Goal: Information Seeking & Learning: Check status

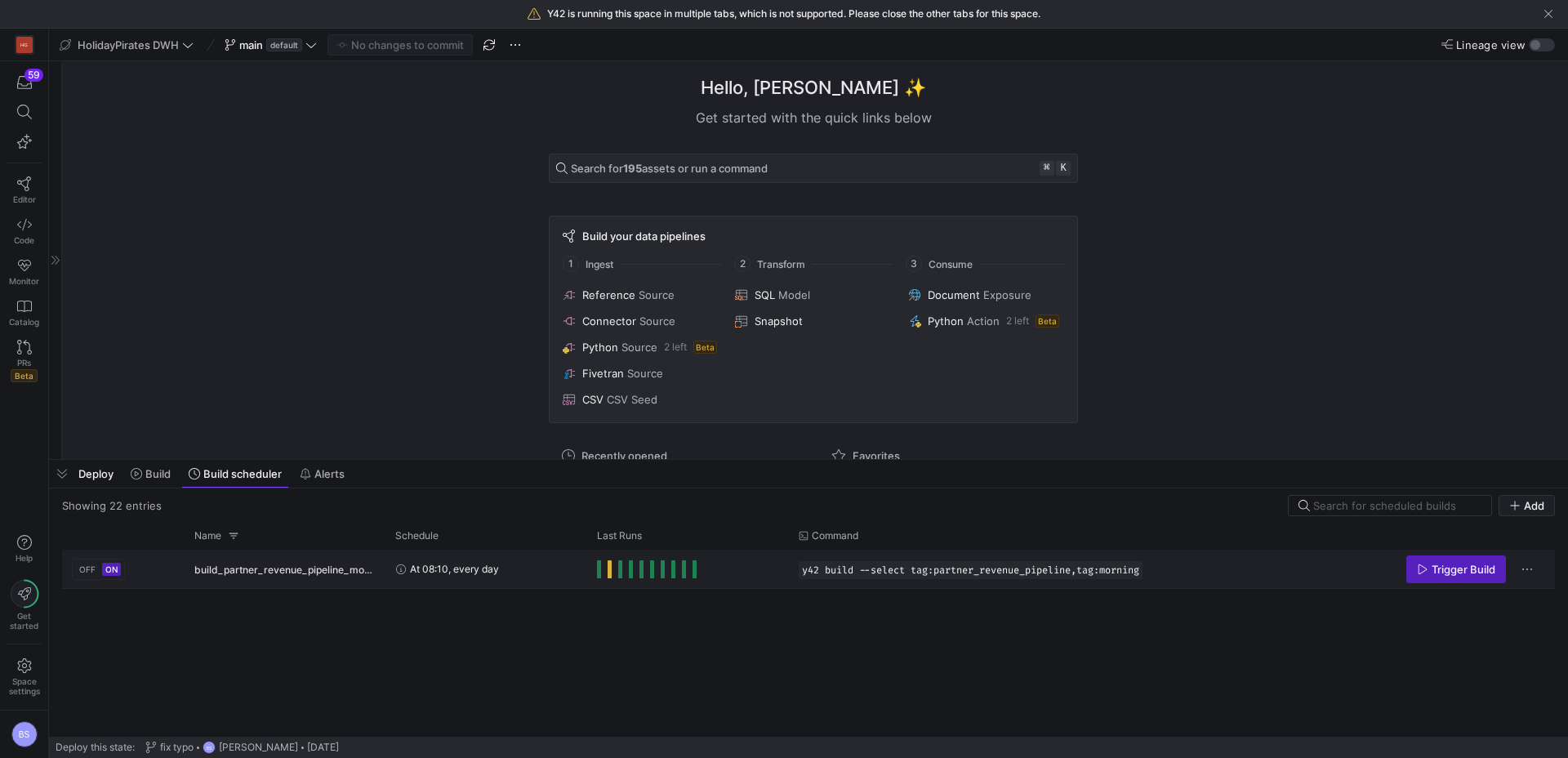
click at [609, 573] on span "Press SPACE to select this row." at bounding box center [609, 569] width 4 height 18
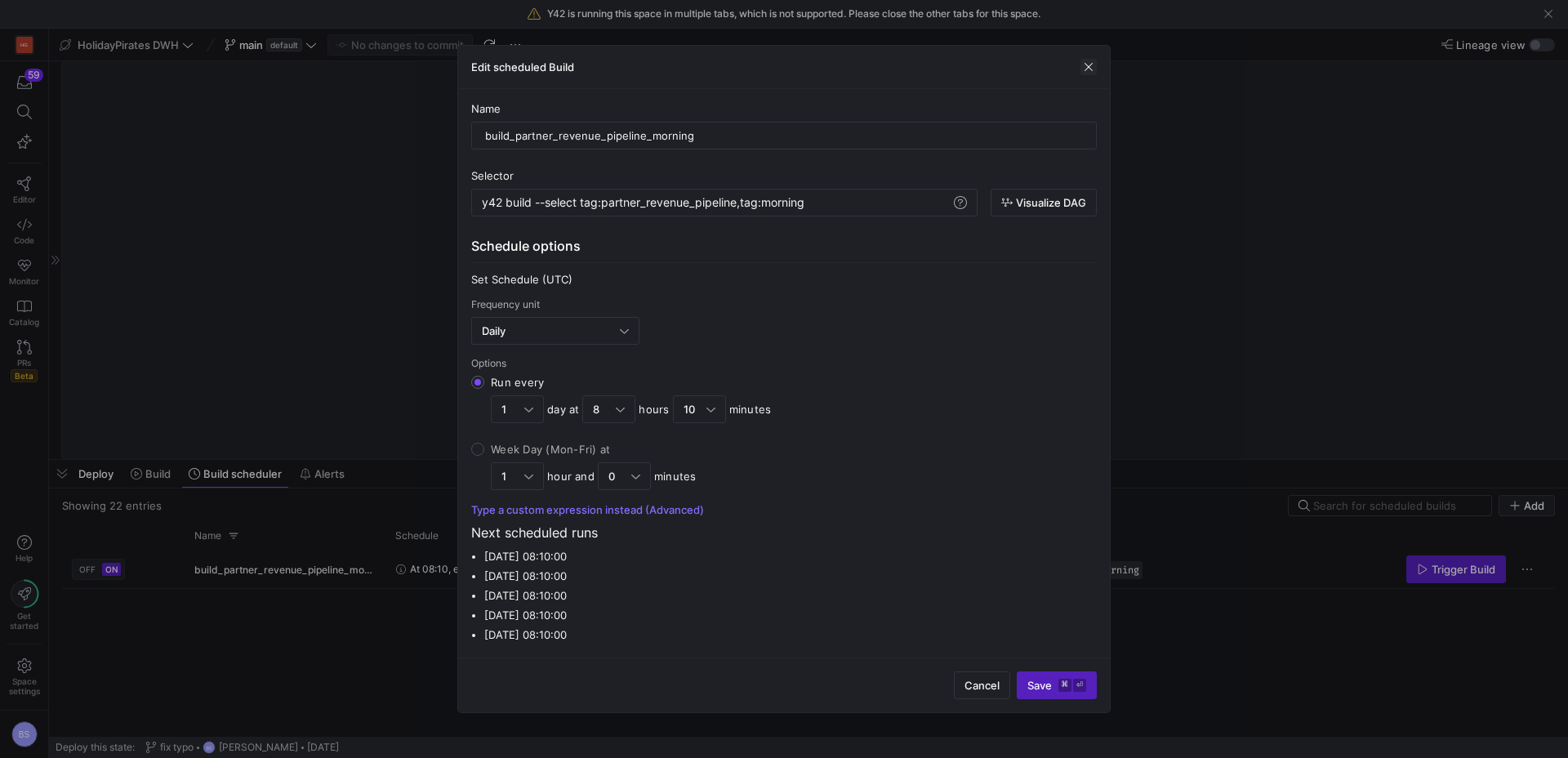
click at [1088, 73] on span "button" at bounding box center [1089, 67] width 17 height 17
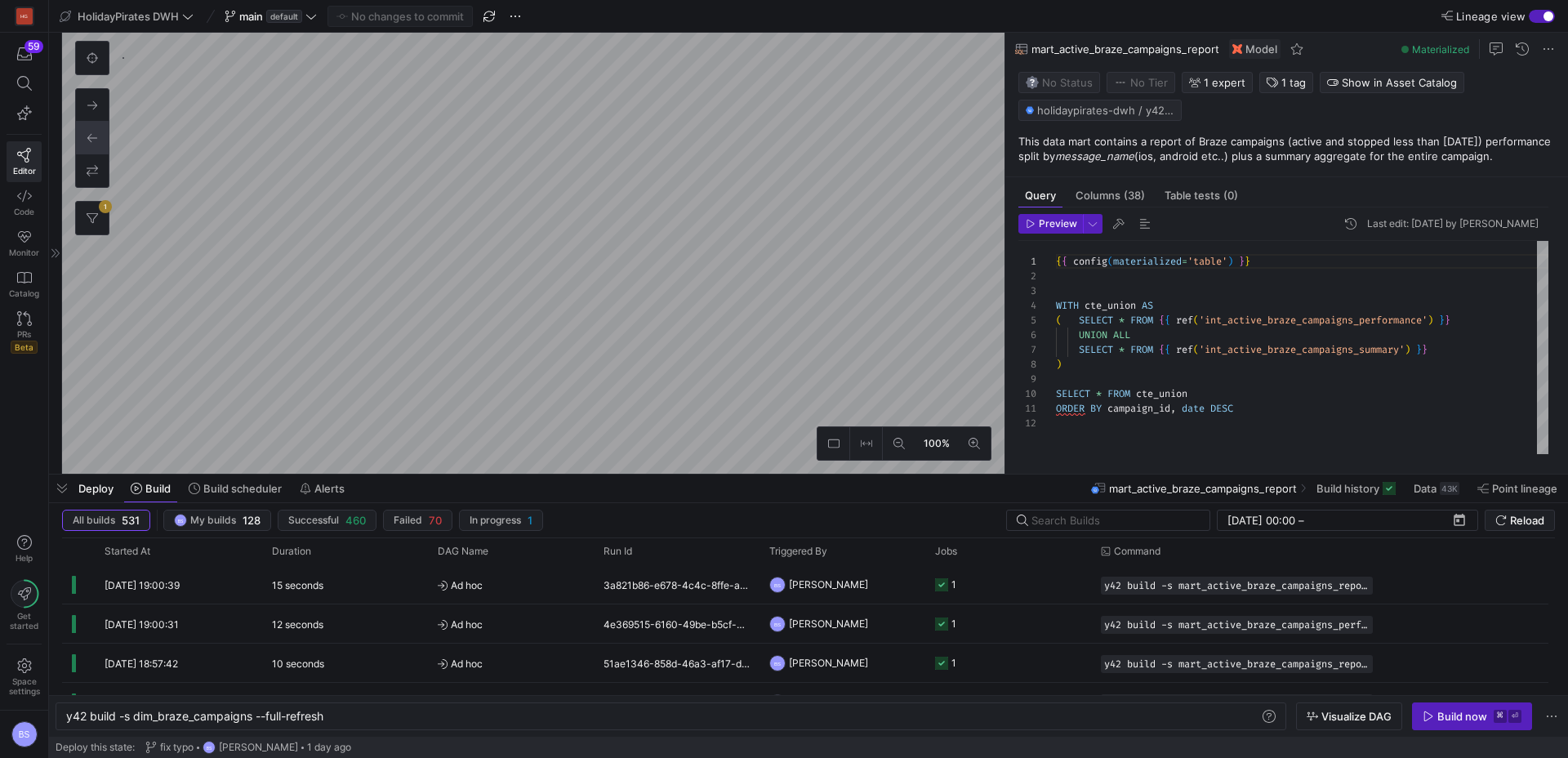
click at [93, 220] on icon at bounding box center [92, 218] width 11 height 11
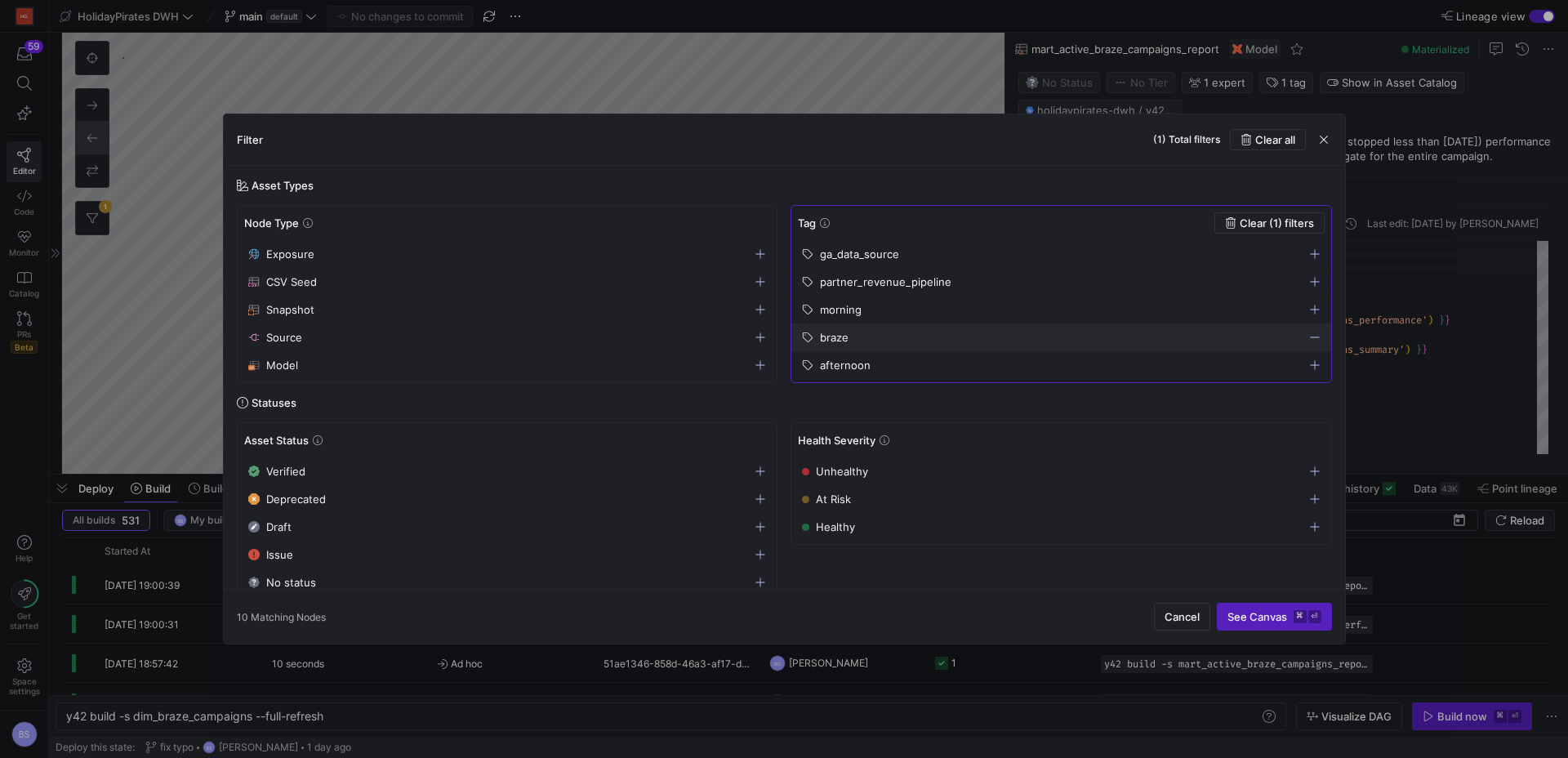
click at [1315, 281] on icon "button" at bounding box center [1315, 281] width 11 height 11
click at [1312, 333] on icon "button" at bounding box center [1315, 337] width 11 height 11
click at [1284, 612] on span "See Canvas ⌘ ⏎" at bounding box center [1275, 616] width 94 height 13
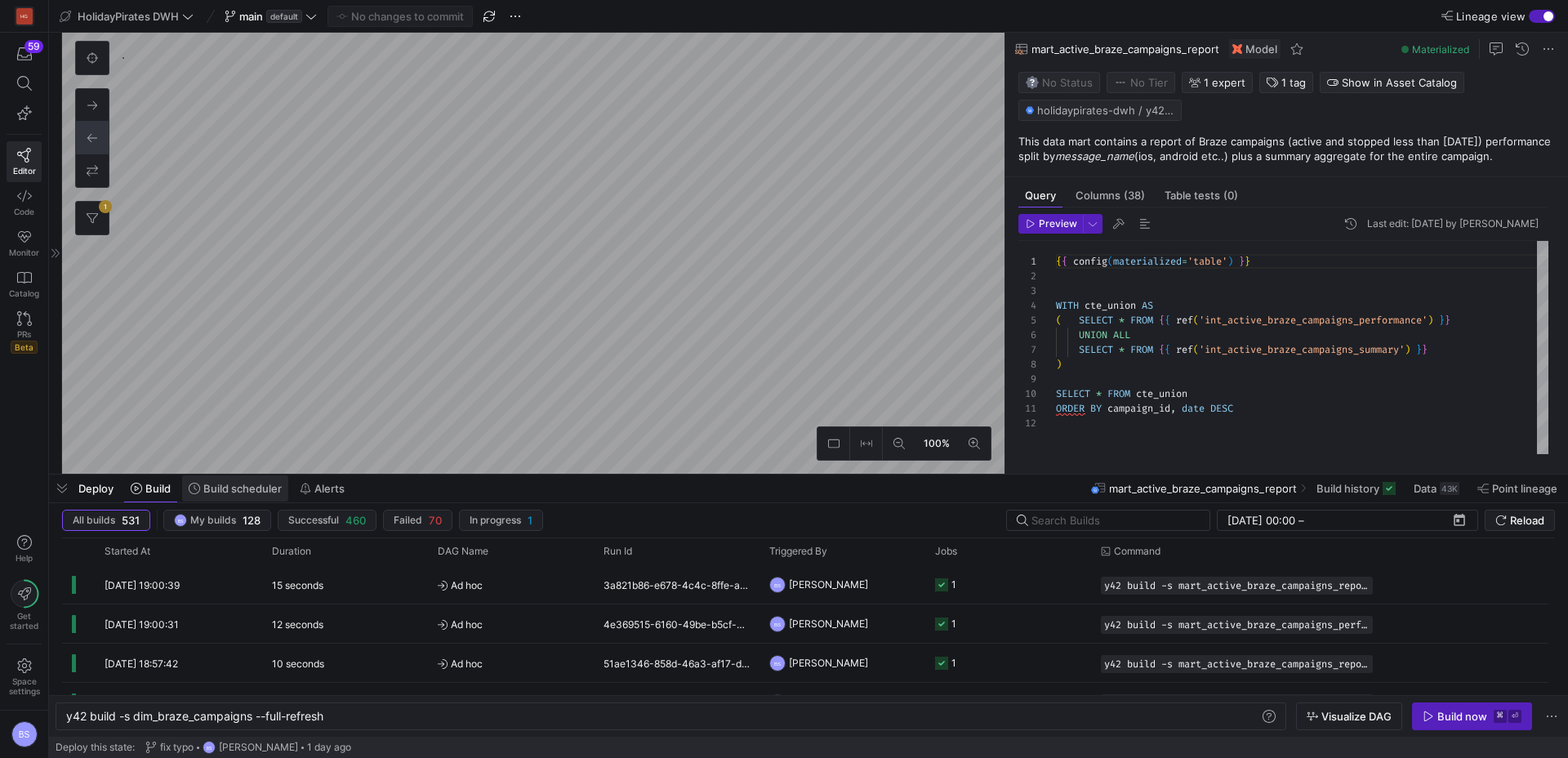
click at [233, 490] on span "Build scheduler" at bounding box center [242, 488] width 79 height 13
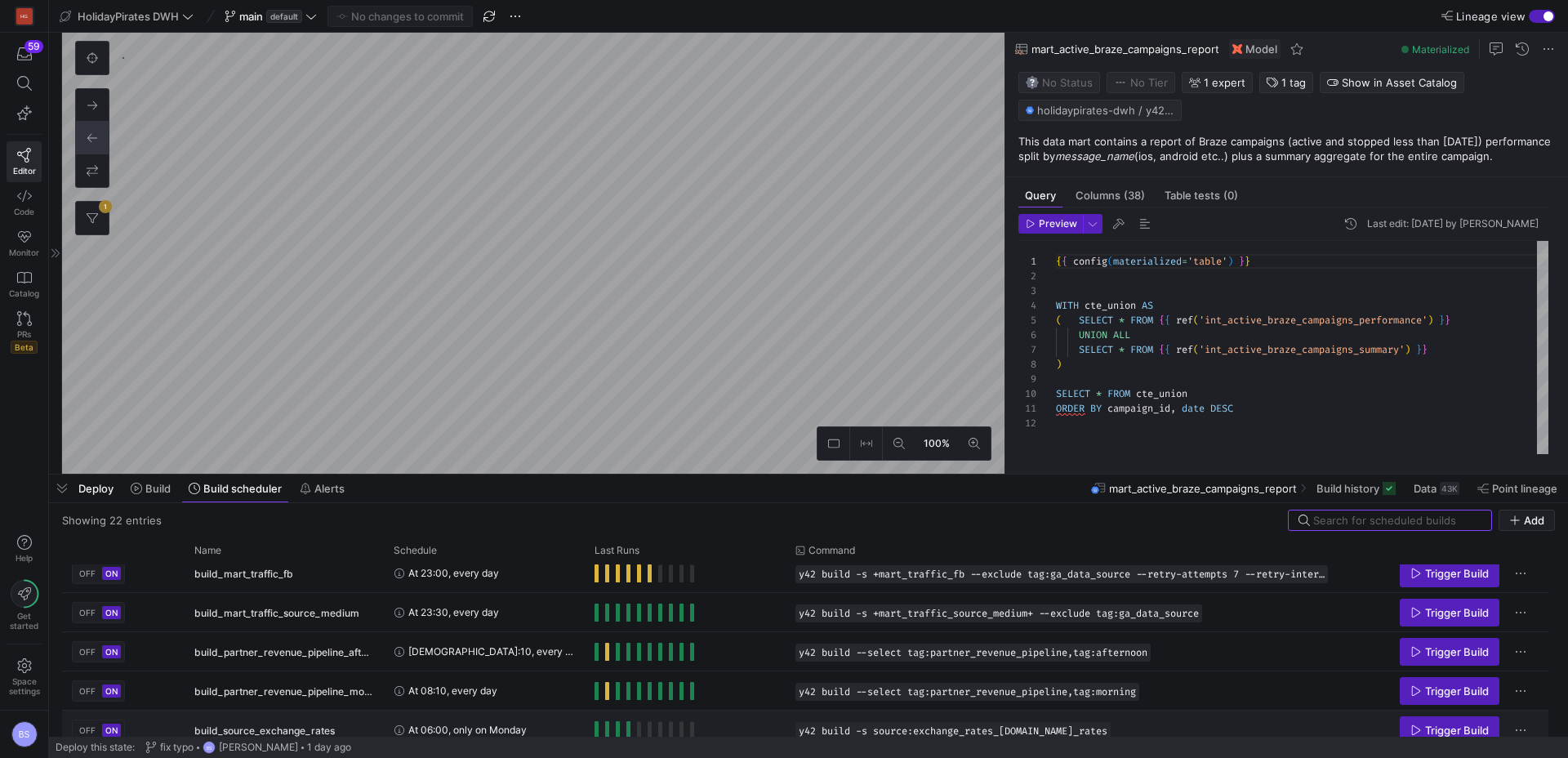
scroll to position [631, 0]
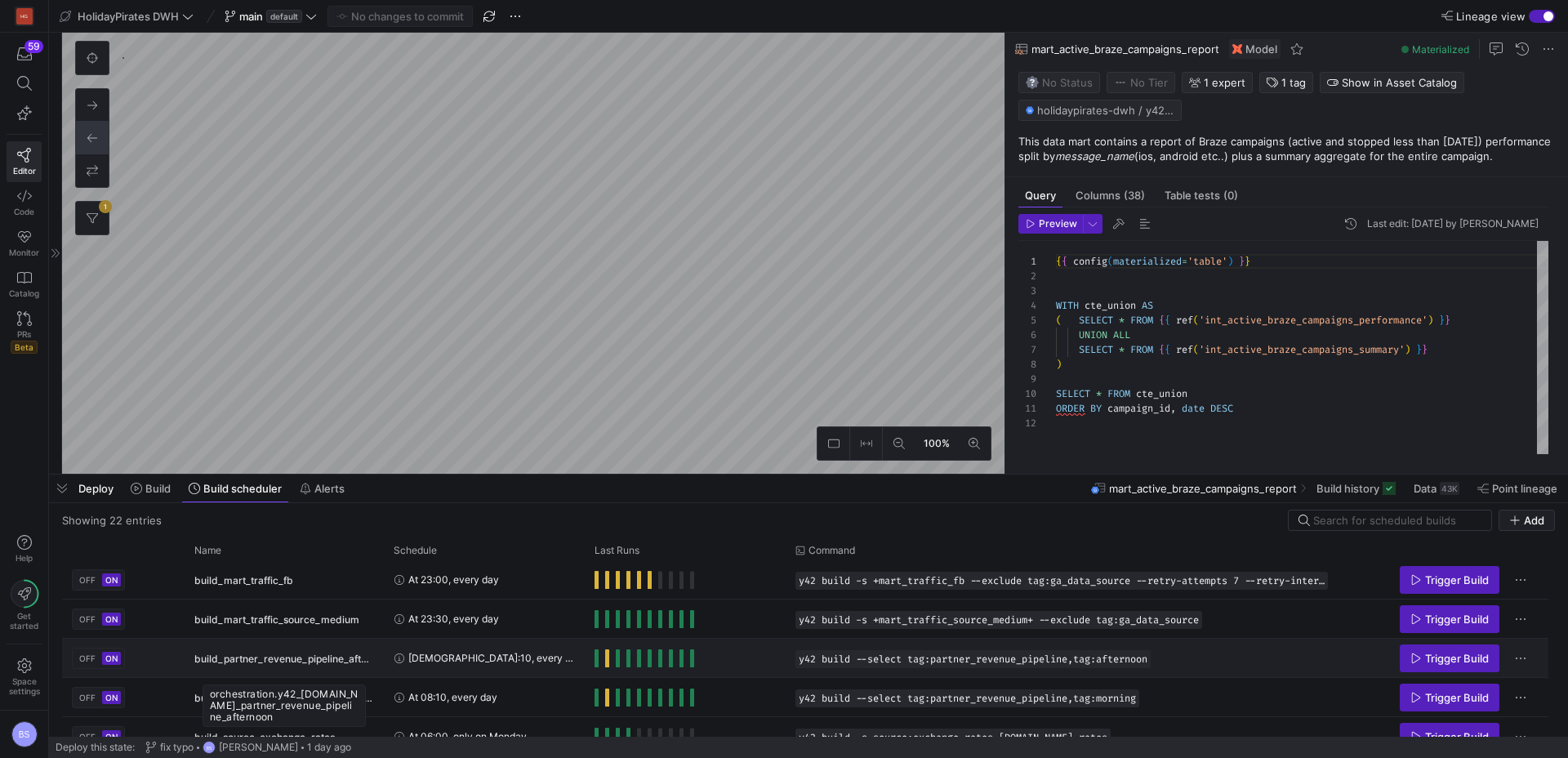
click at [302, 663] on span "build_partner_revenue_pipeline_afternoon" at bounding box center [284, 657] width 180 height 38
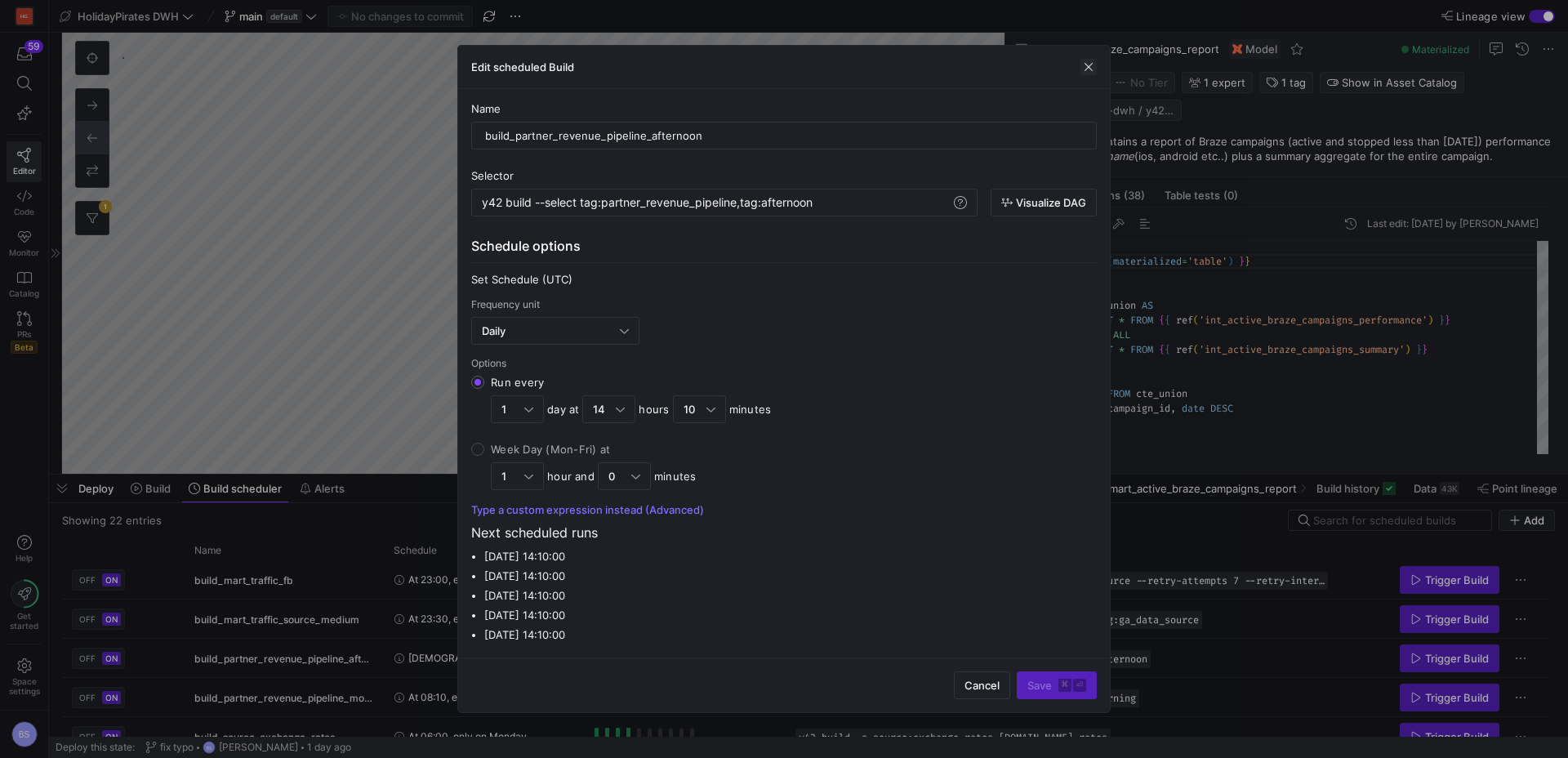
click at [1090, 67] on span "button" at bounding box center [1089, 67] width 17 height 17
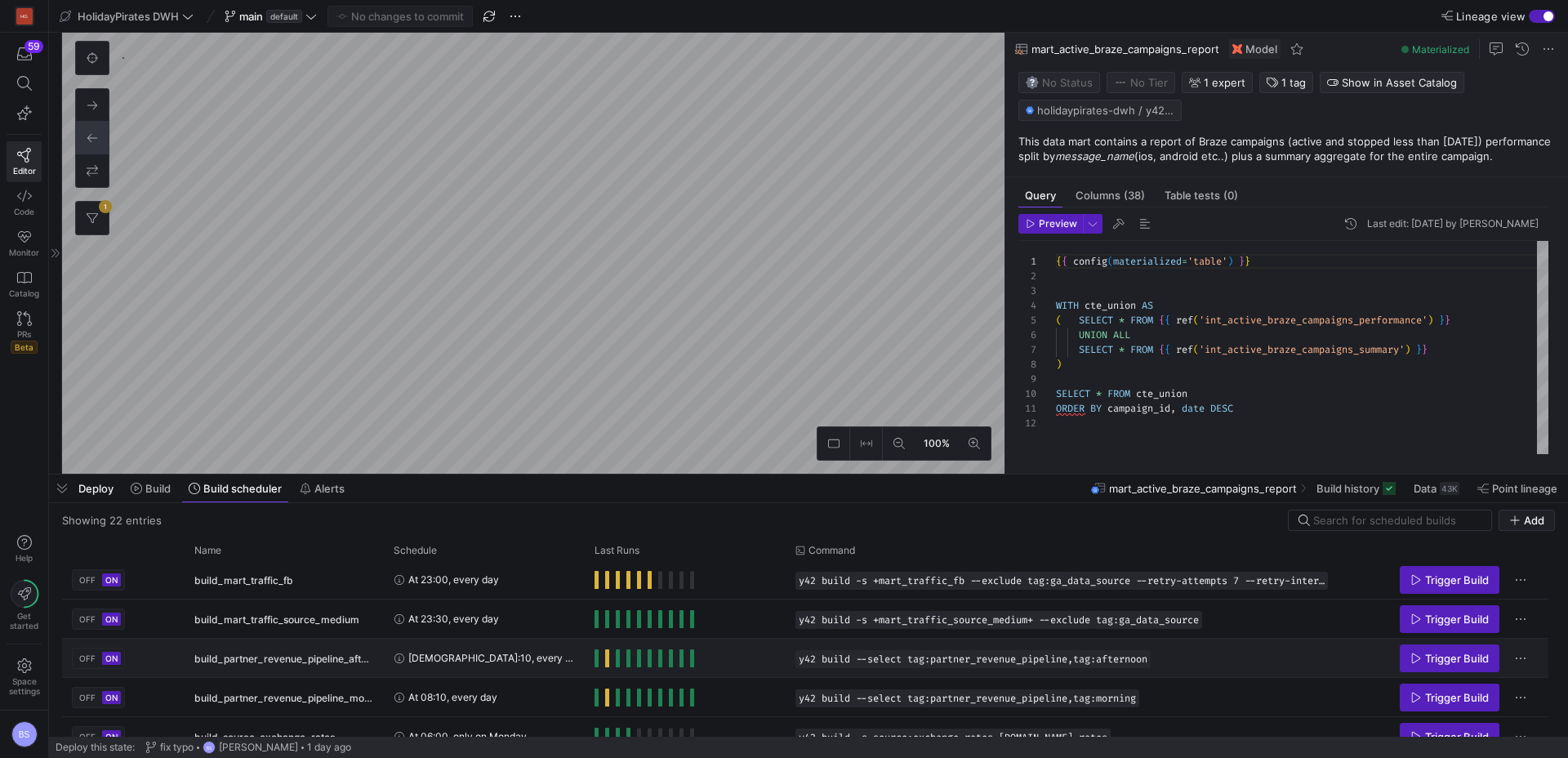
click at [607, 662] on span "Press SPACE to select this row." at bounding box center [607, 658] width 4 height 18
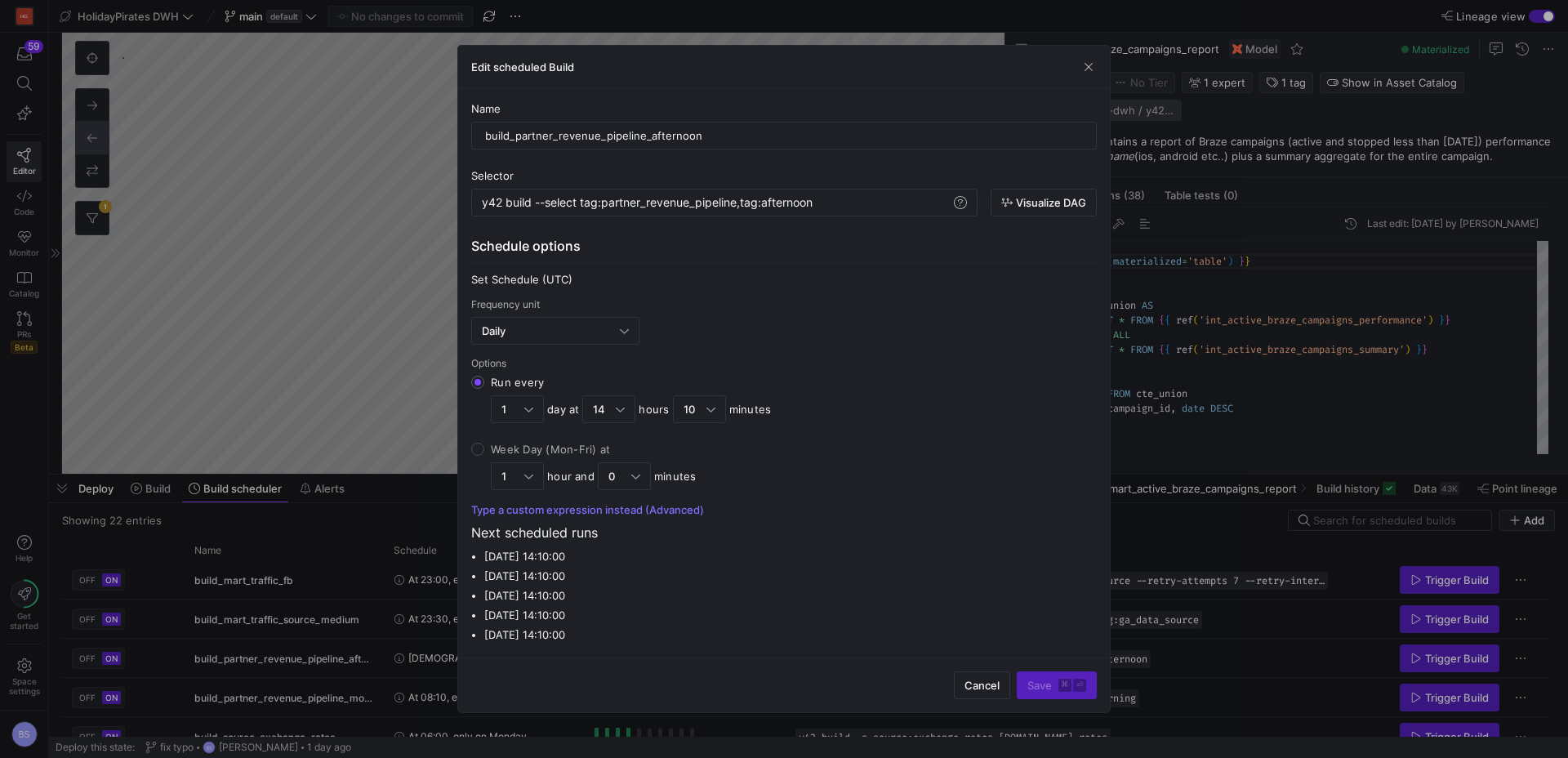
drag, startPoint x: 1087, startPoint y: 64, endPoint x: 1075, endPoint y: 107, distance: 44.6
click at [1087, 64] on span "button" at bounding box center [1089, 67] width 17 height 17
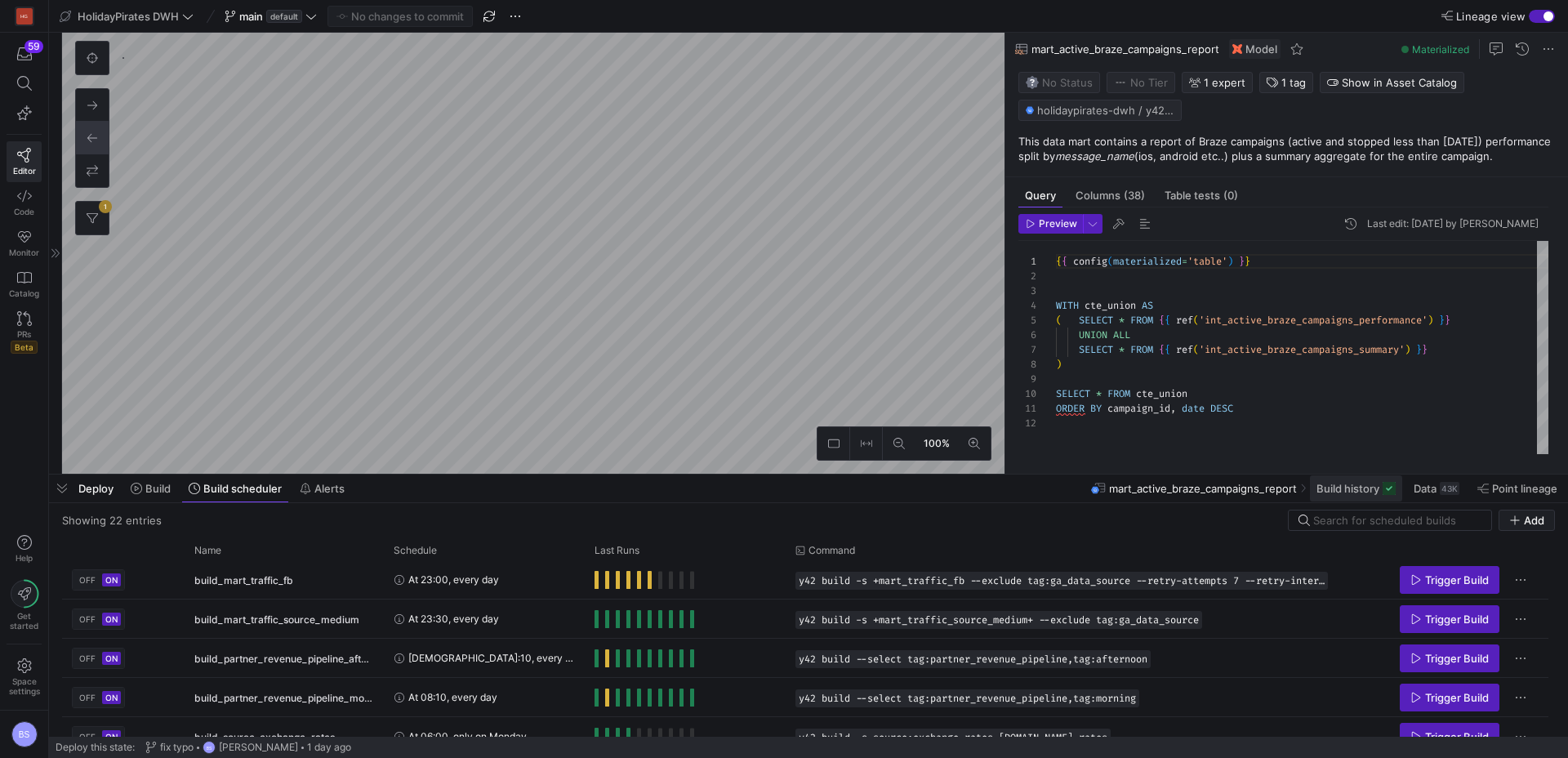
click at [1368, 487] on span "Build history" at bounding box center [1347, 488] width 63 height 13
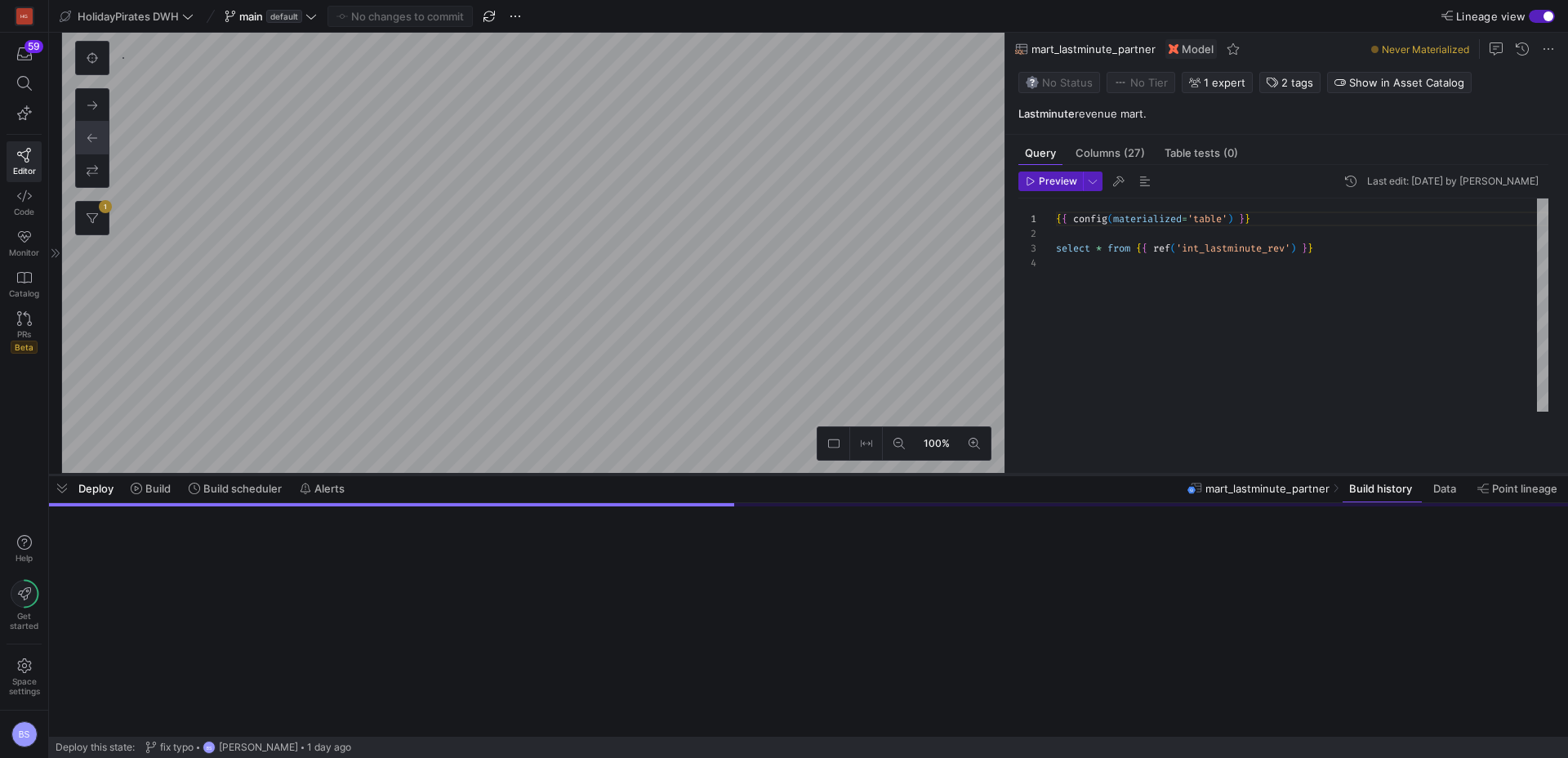
scroll to position [44, 0]
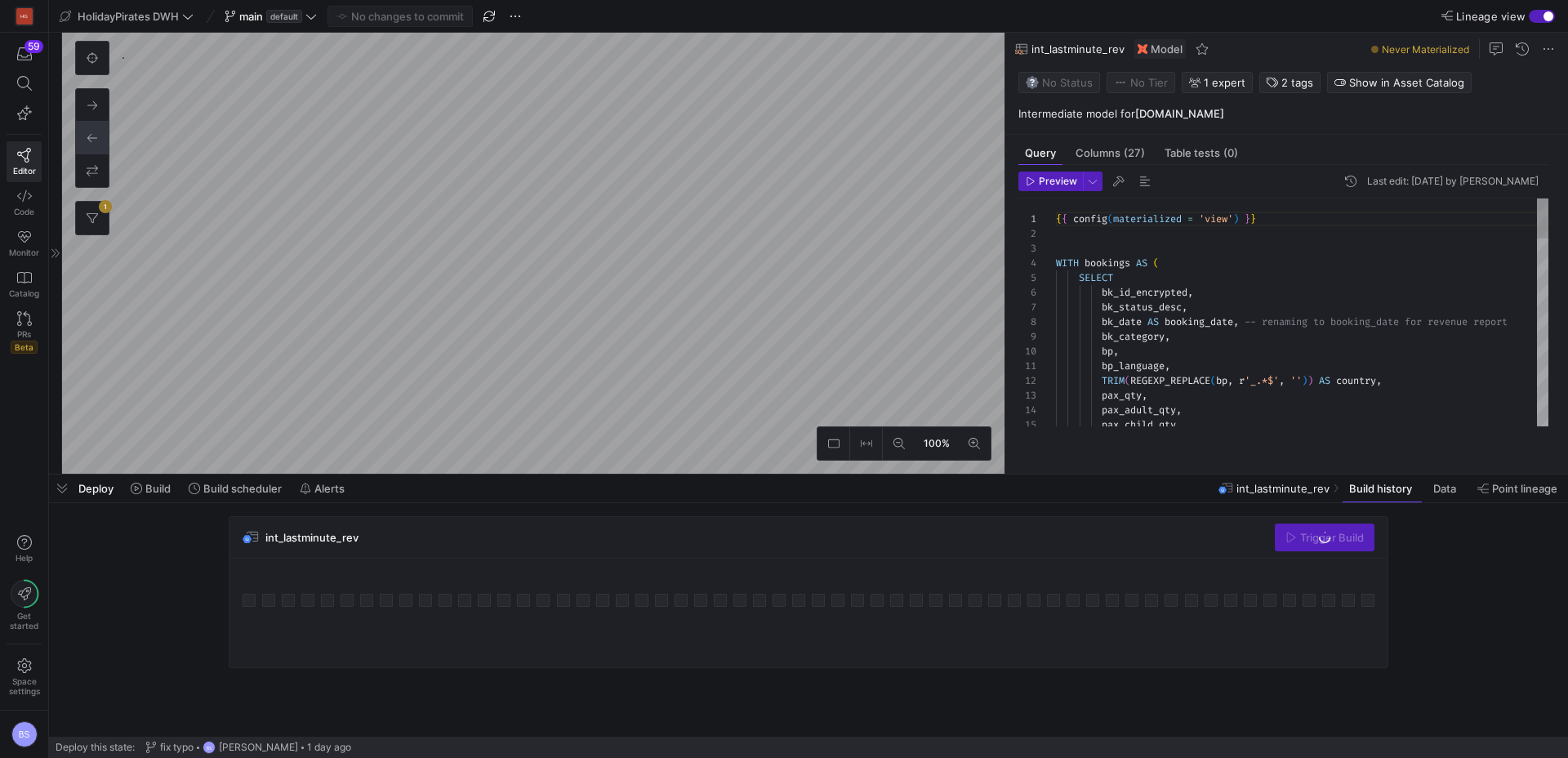
scroll to position [298, 0]
type textarea "{{ config(materialized='view') }} WITH lastminute_bookings AS ( SELECT bk_id_en…"
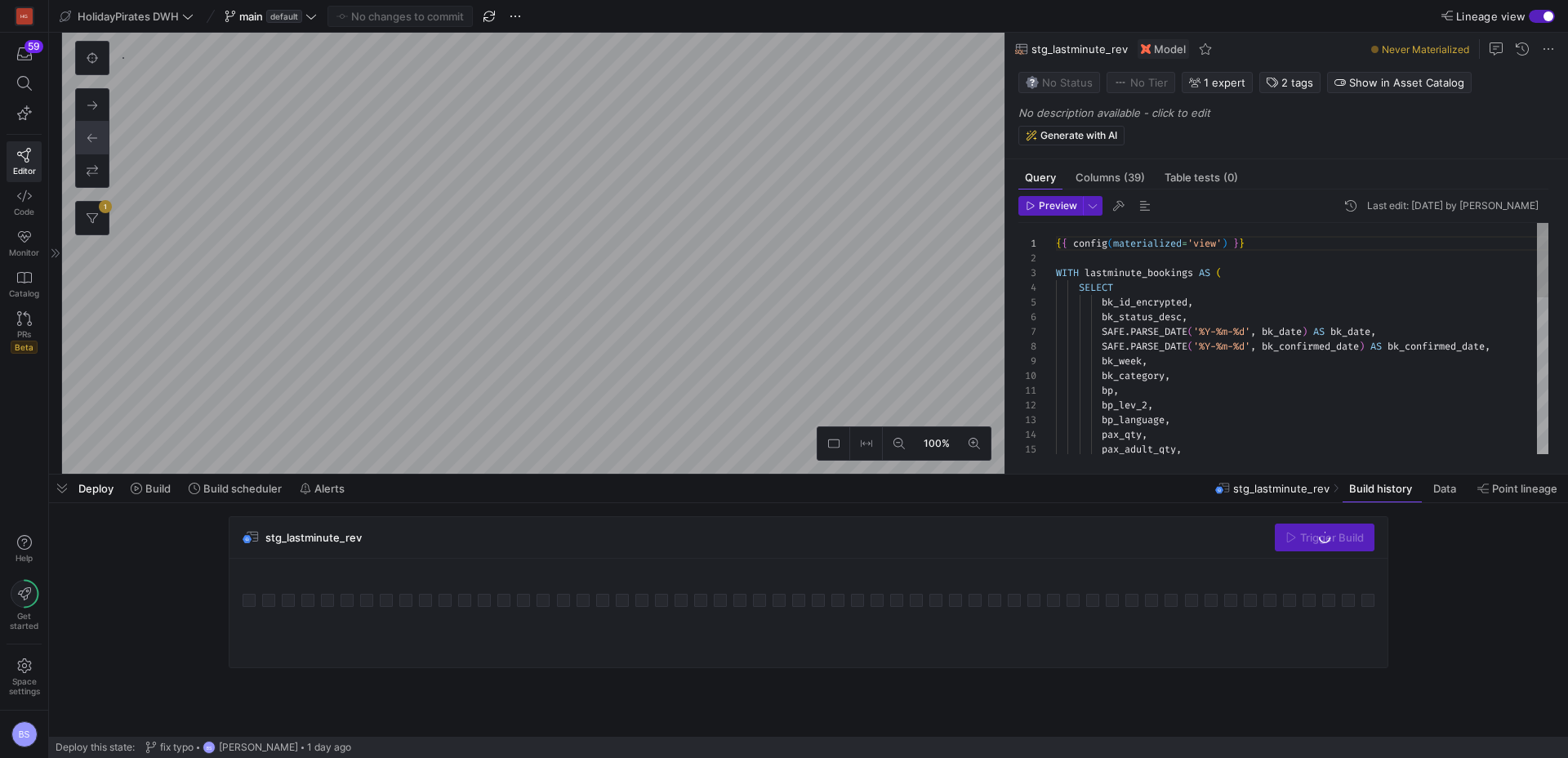
scroll to position [984, 0]
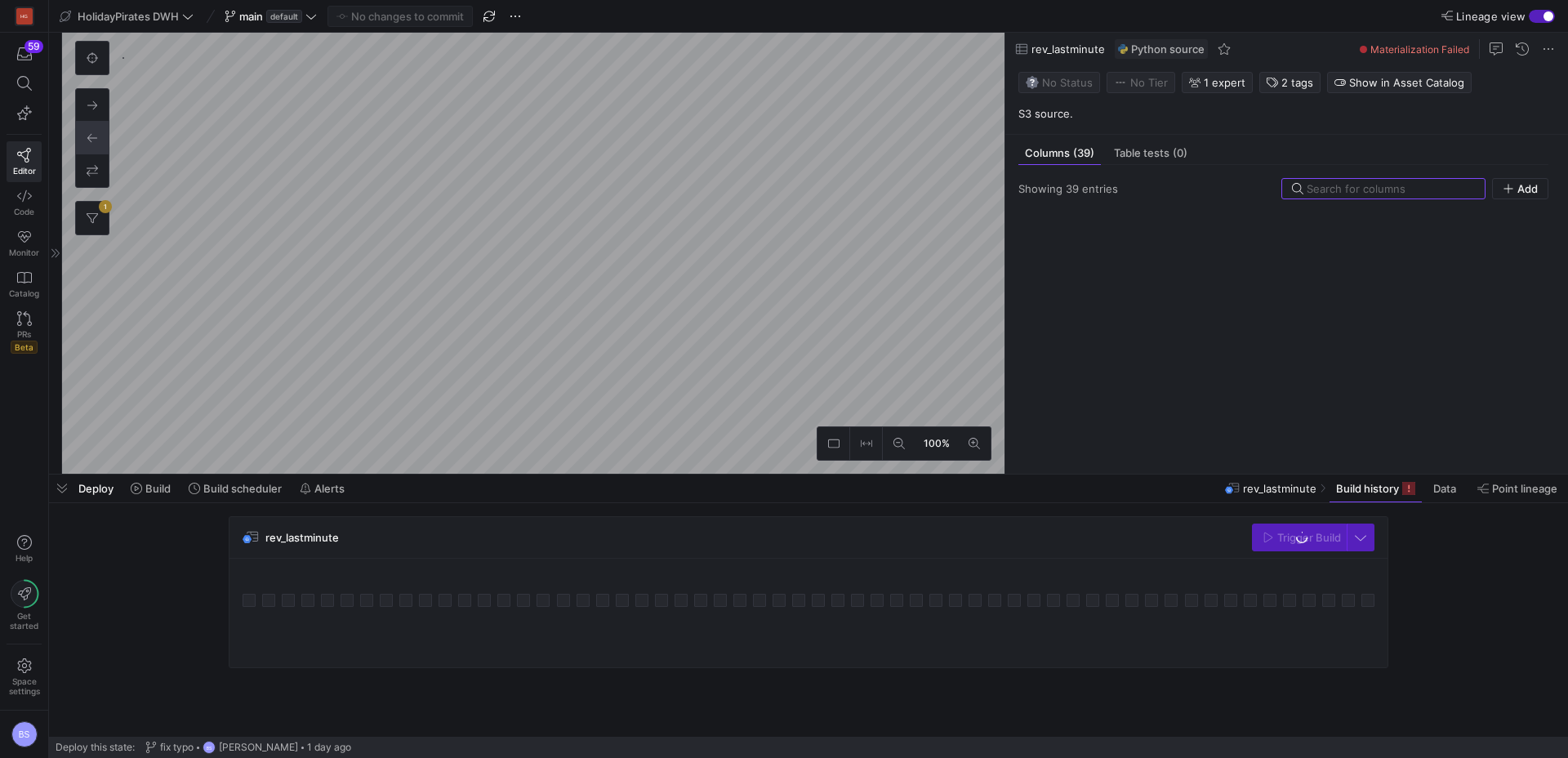
scroll to position [2002, 0]
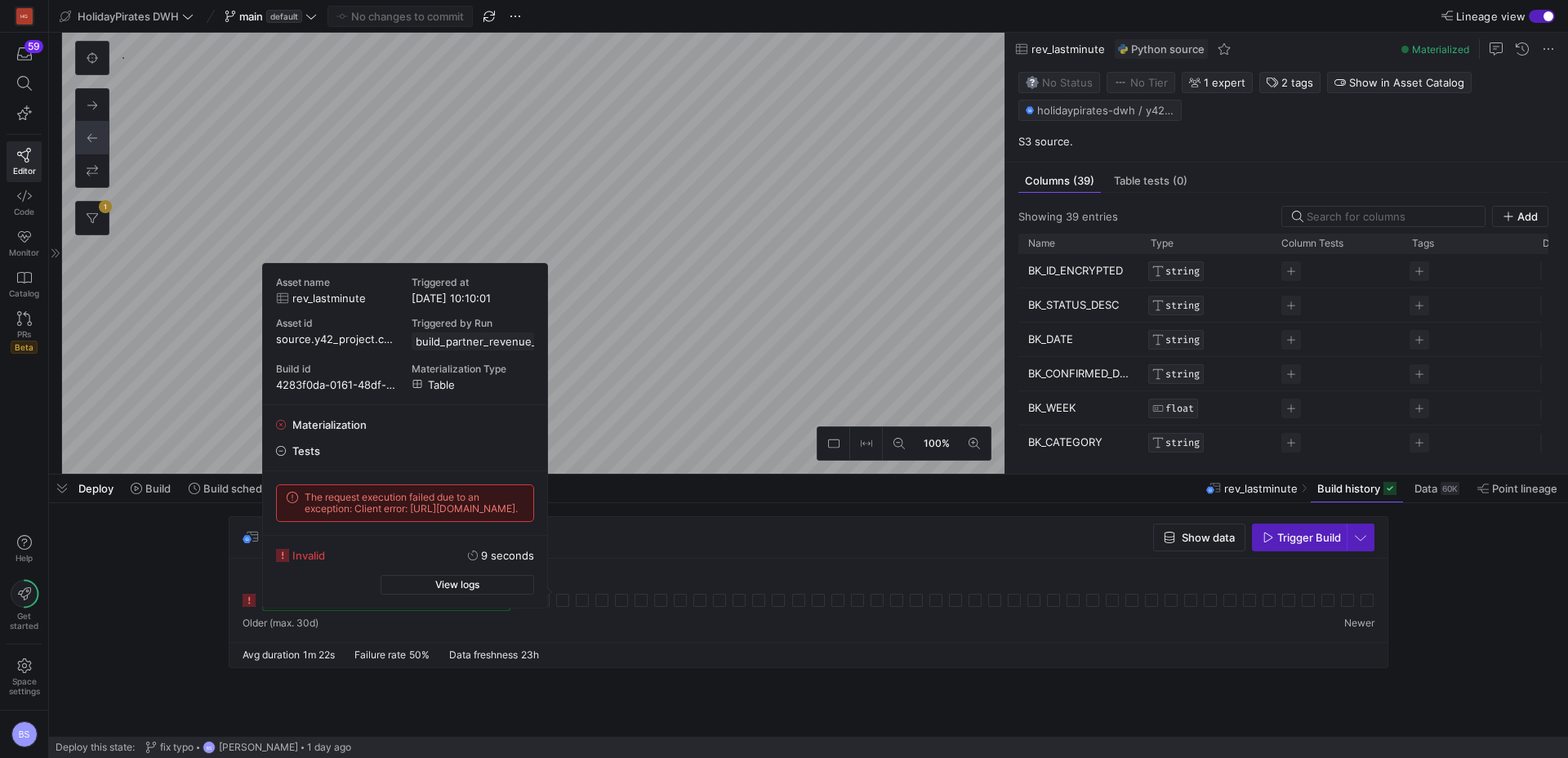
click at [250, 601] on icon at bounding box center [249, 600] width 13 height 13
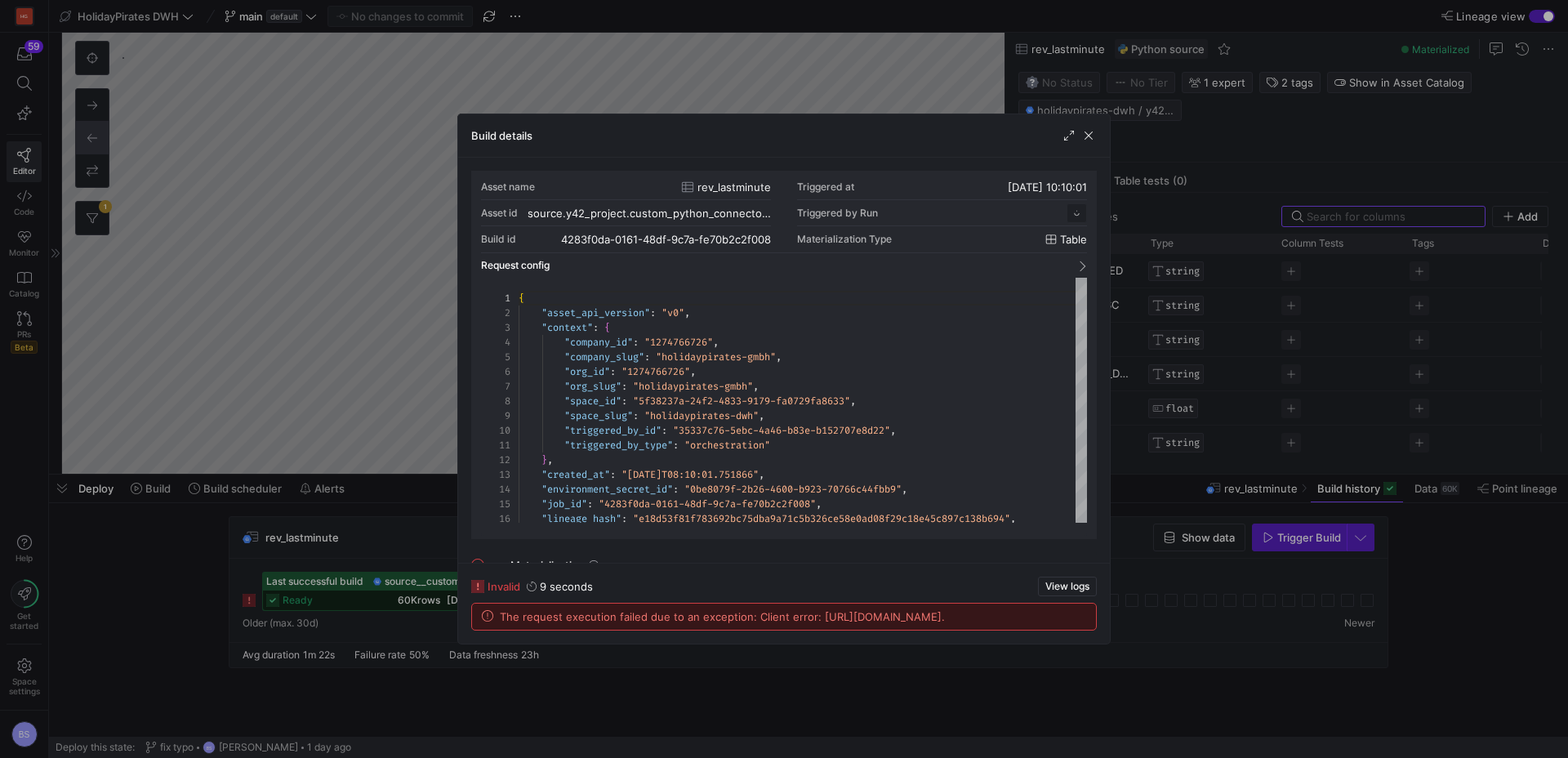
scroll to position [147, 0]
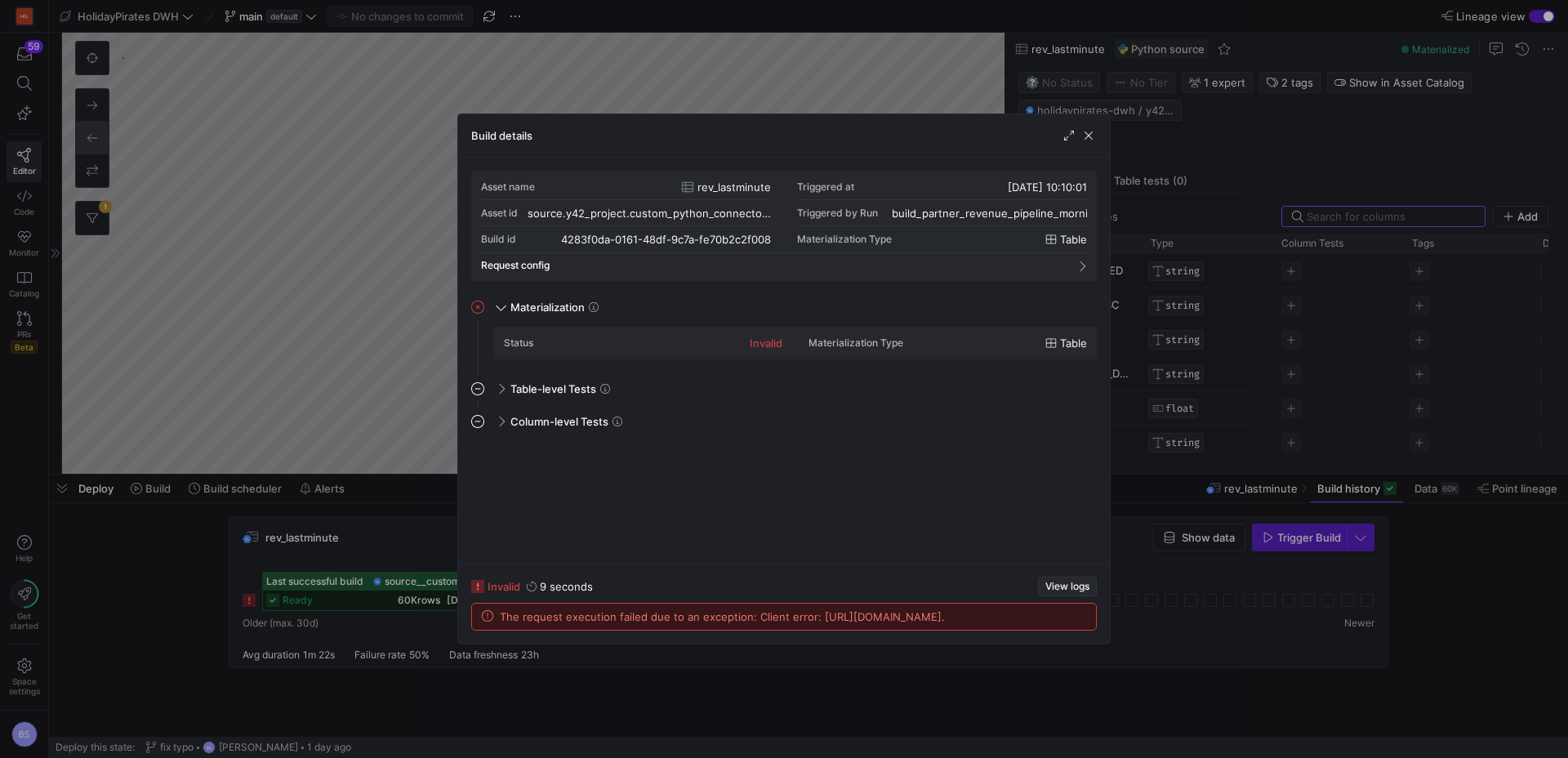
click at [1060, 581] on span "View logs" at bounding box center [1067, 586] width 44 height 11
